Goal: Task Accomplishment & Management: Complete application form

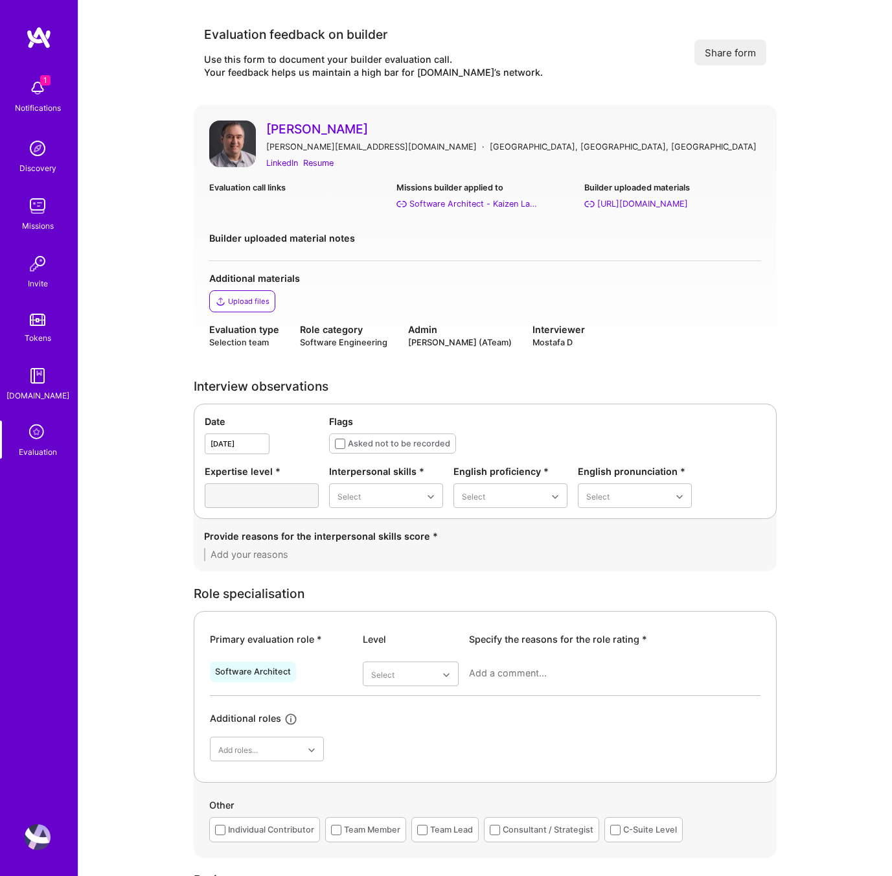
scroll to position [1308, 0]
click at [42, 434] on icon at bounding box center [37, 433] width 25 height 25
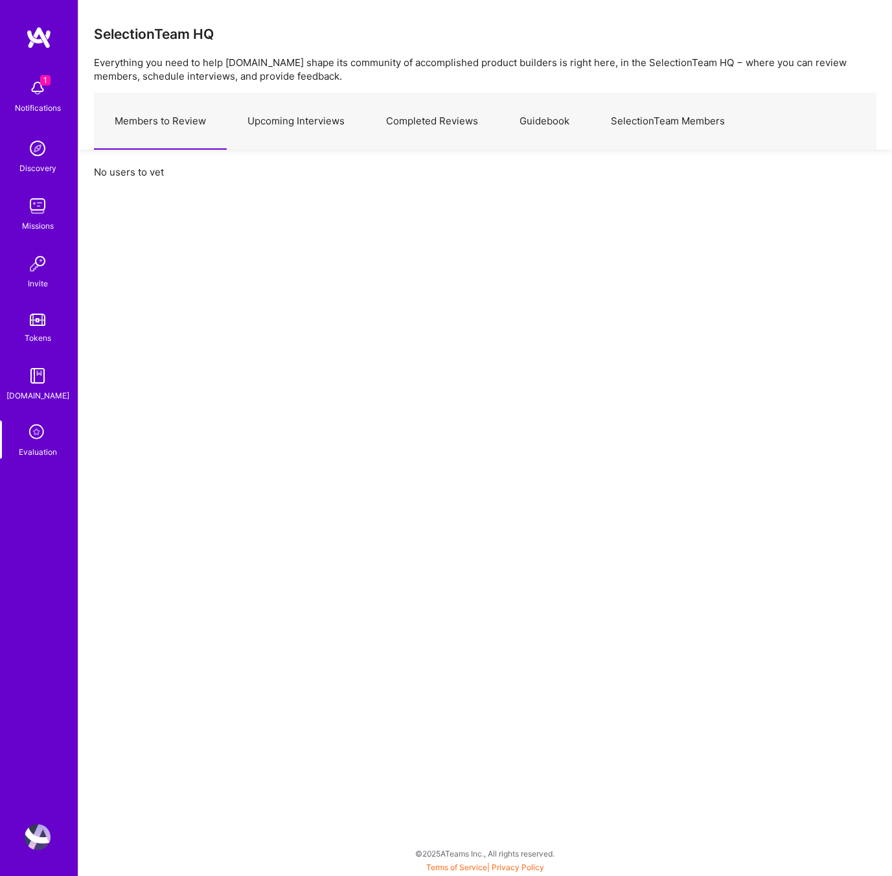
click at [299, 132] on link "Upcoming Interviews" at bounding box center [296, 121] width 139 height 56
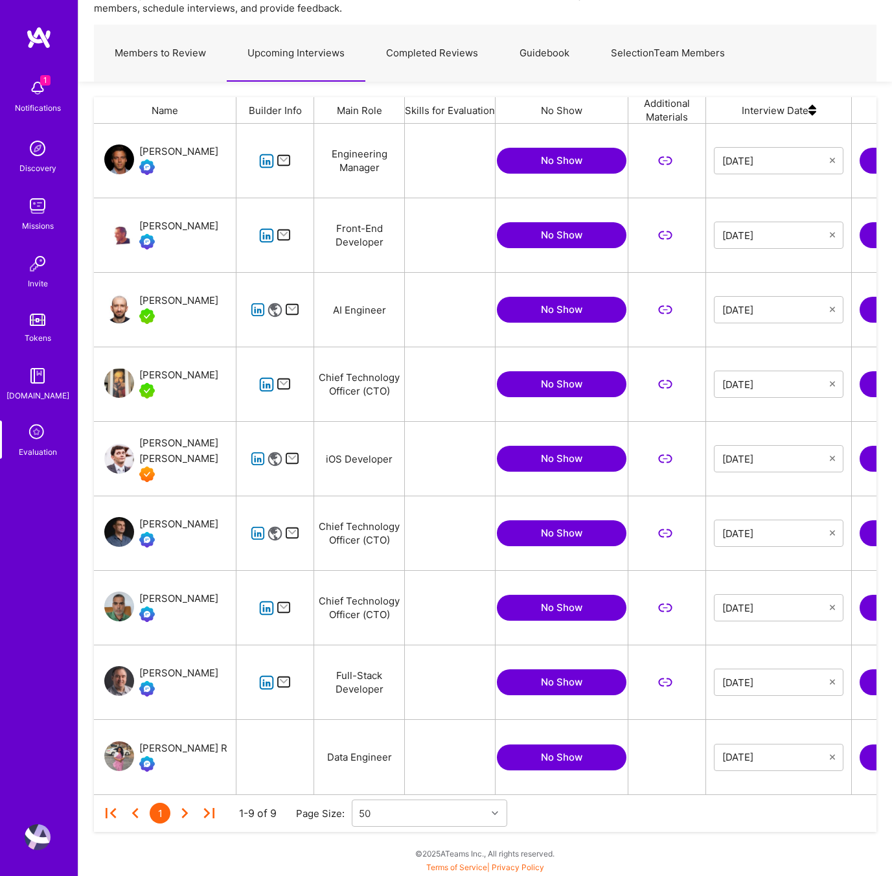
scroll to position [0, 251]
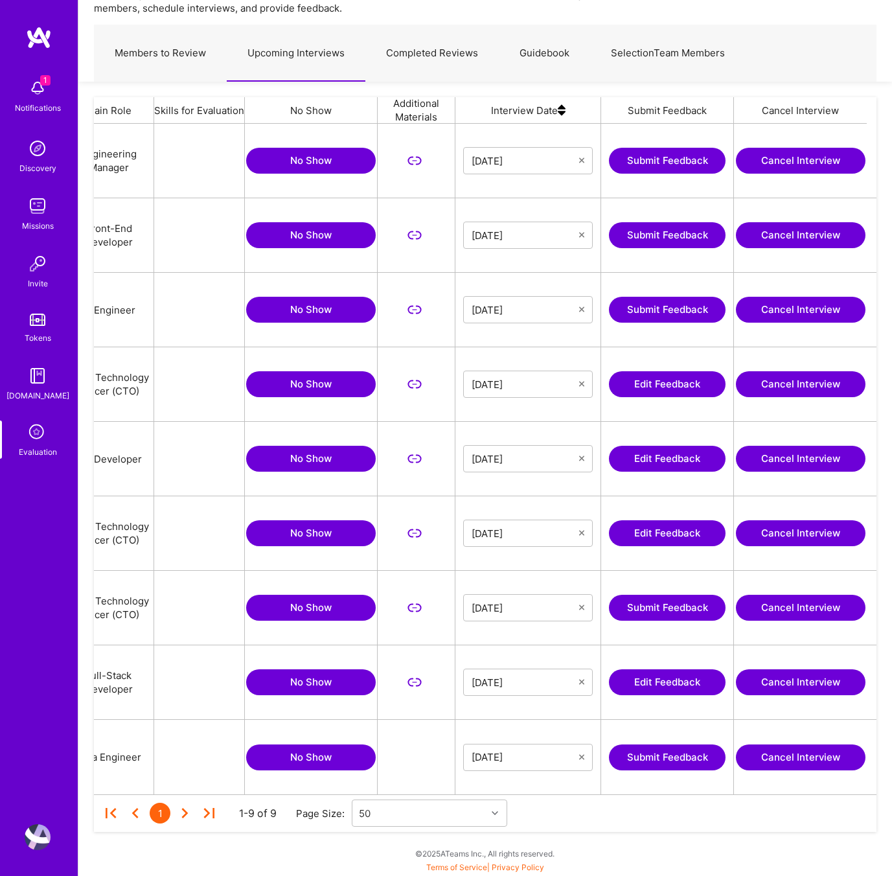
click at [662, 758] on button "Submit Feedback" at bounding box center [667, 758] width 117 height 26
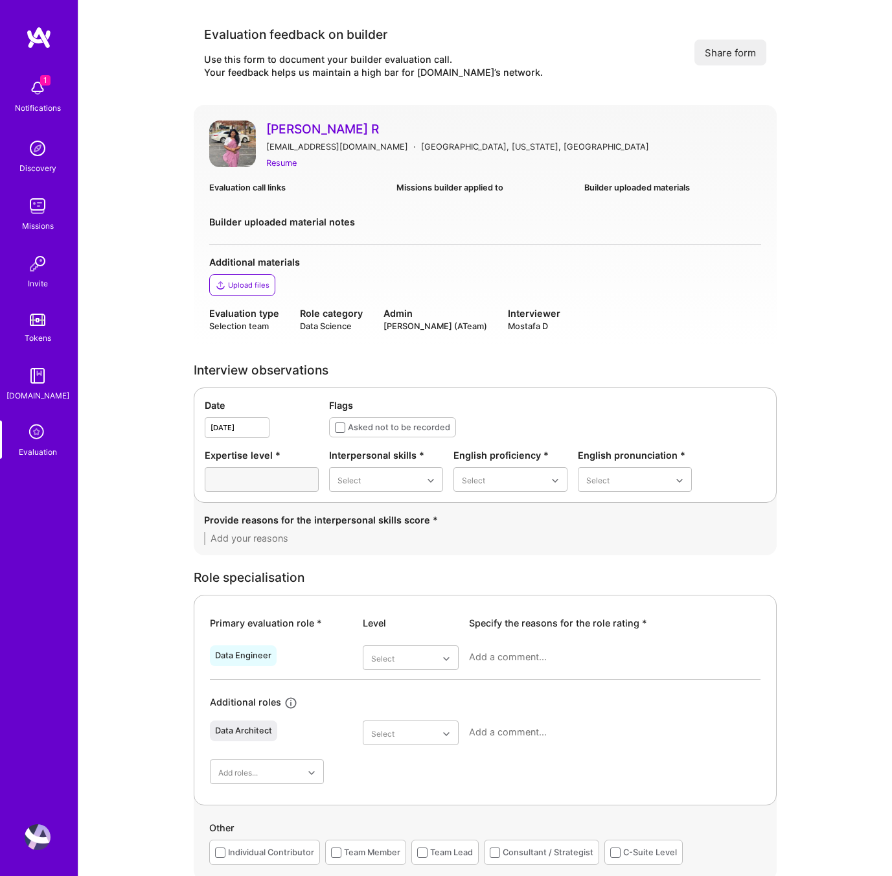
click at [305, 129] on link "[PERSON_NAME] R" at bounding box center [513, 129] width 495 height 17
click at [281, 161] on div "Resume" at bounding box center [281, 163] width 30 height 14
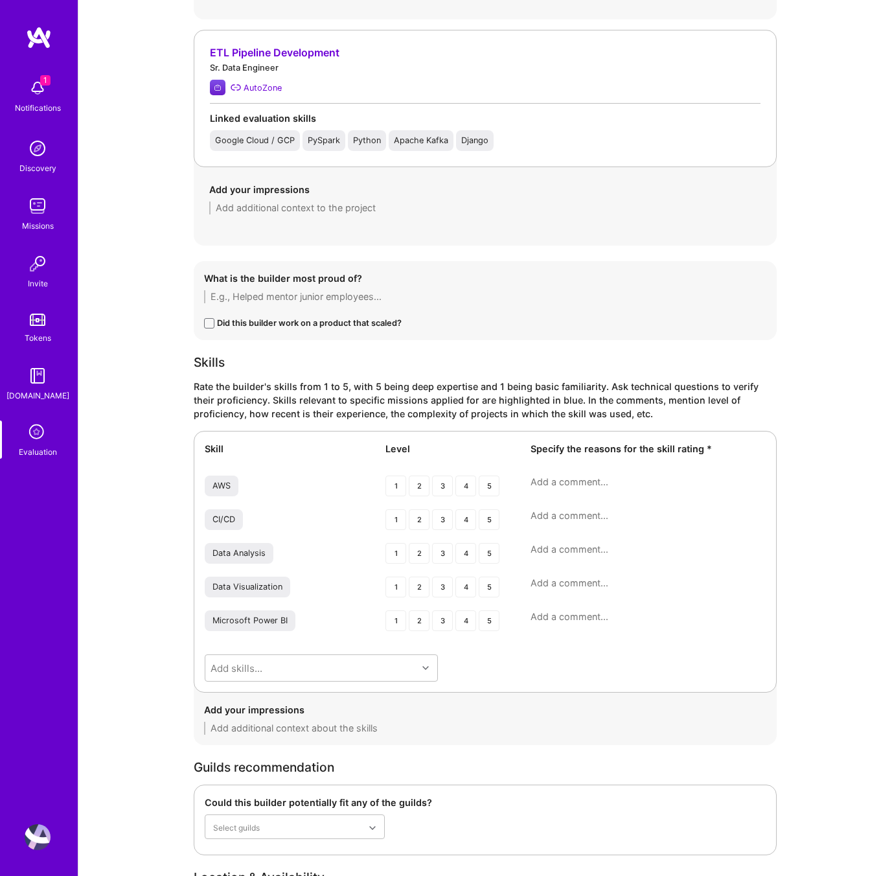
scroll to position [1244, 0]
